Goal: Task Accomplishment & Management: Complete application form

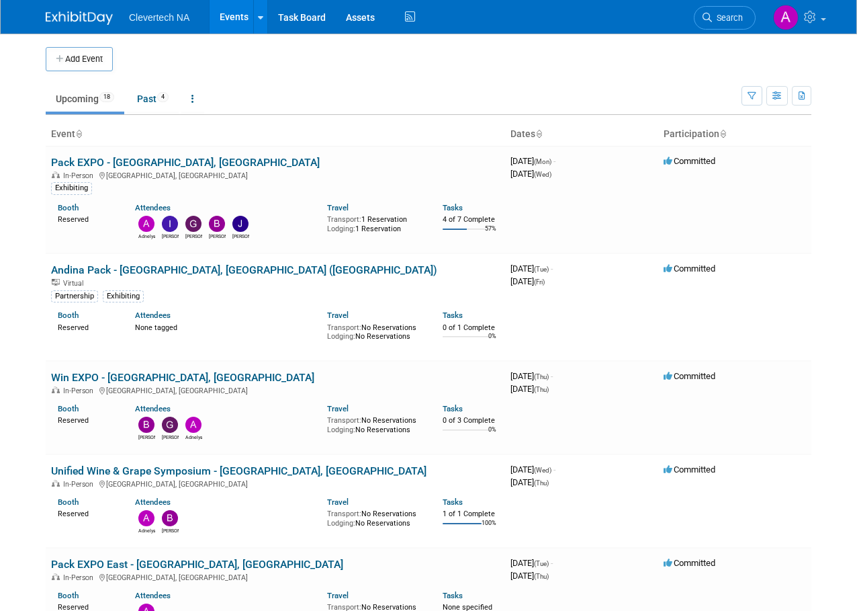
click at [84, 43] on div "Add Event" at bounding box center [429, 53] width 766 height 38
click at [83, 50] on button "Add Event" at bounding box center [79, 59] width 67 height 24
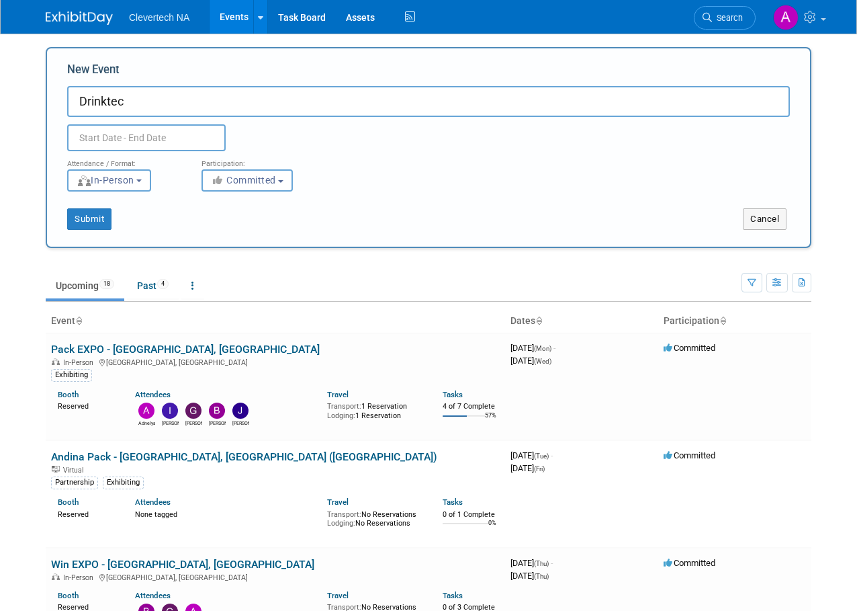
type input "Drinktec"
click at [172, 139] on input "text" at bounding box center [146, 137] width 159 height 27
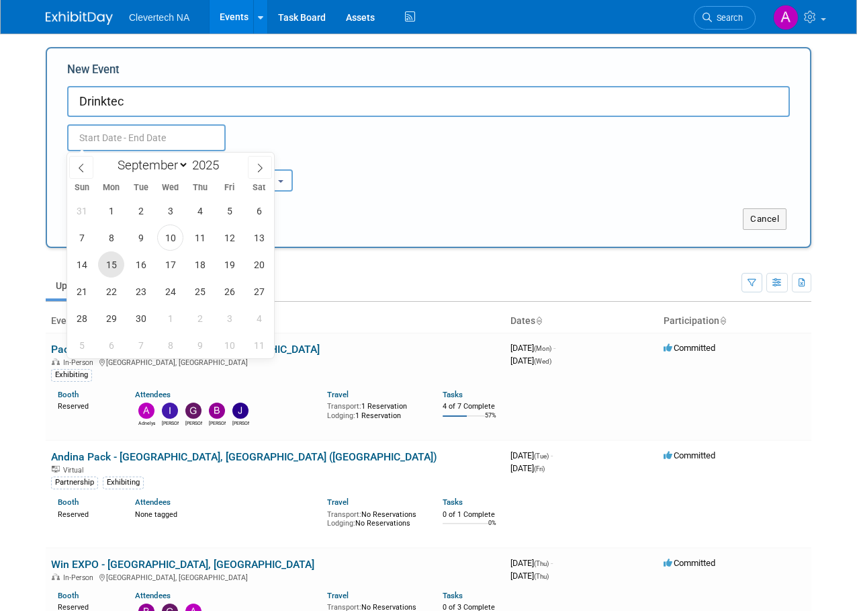
click at [110, 264] on span "15" at bounding box center [111, 264] width 26 height 26
click at [228, 265] on span "19" at bounding box center [229, 264] width 26 height 26
type input "[DATE] to [DATE]"
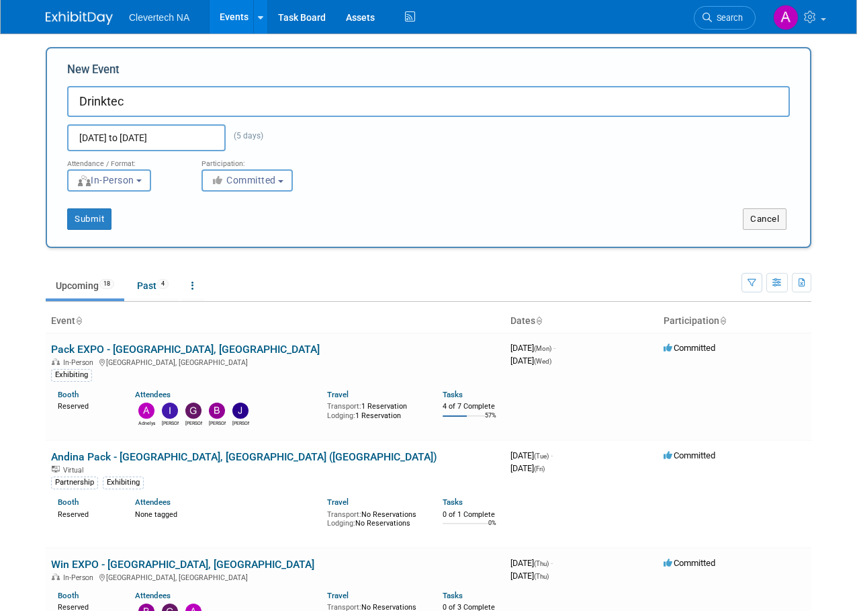
click at [251, 181] on span "Committed" at bounding box center [243, 180] width 65 height 11
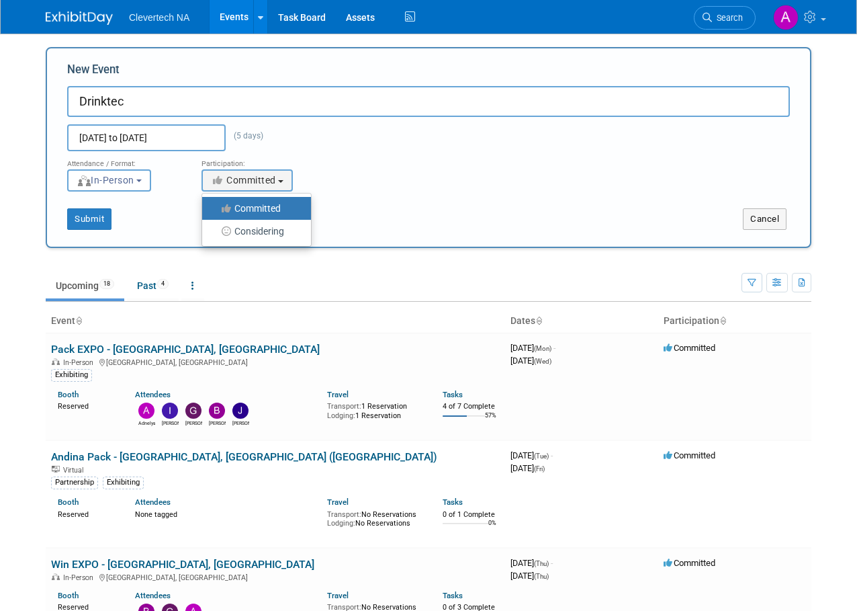
click at [243, 202] on label "Committed" at bounding box center [253, 208] width 89 height 17
click at [214, 204] on input "Committed" at bounding box center [210, 208] width 9 height 9
click at [144, 107] on input "Drinktec" at bounding box center [428, 101] width 723 height 31
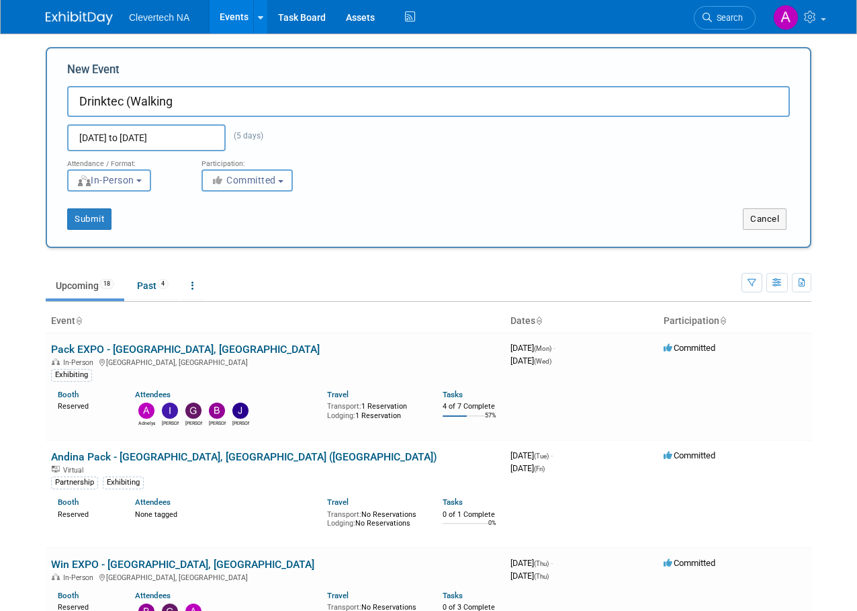
click at [283, 103] on input "Drinktec (Walking" at bounding box center [428, 101] width 723 height 31
click at [175, 102] on input "Drinktec (Walking)" at bounding box center [428, 101] width 723 height 31
drag, startPoint x: 206, startPoint y: 102, endPoint x: -1, endPoint y: 98, distance: 207.0
click at [0, 98] on html "Clevertech NA Events Add Event Bulk Upload Events Shareable Event Boards Recent…" at bounding box center [428, 305] width 857 height 611
type input "Drinktec (Walking)"
